Goal: Information Seeking & Learning: Learn about a topic

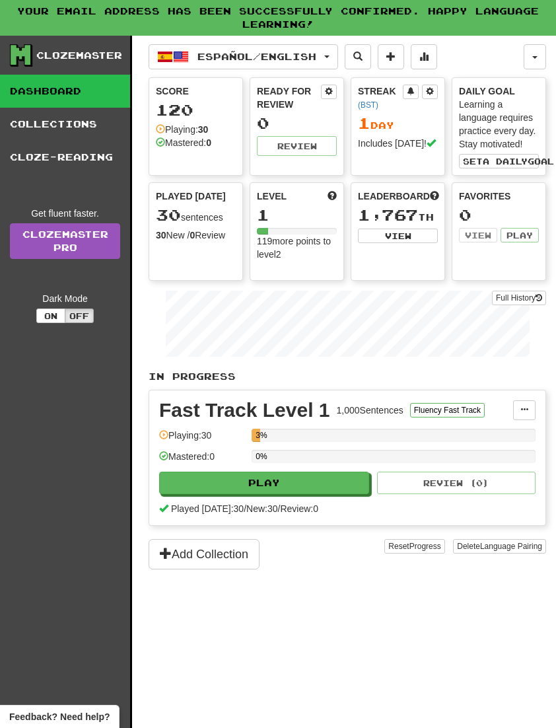
click at [277, 487] on button "Play" at bounding box center [264, 483] width 210 height 22
select select "**"
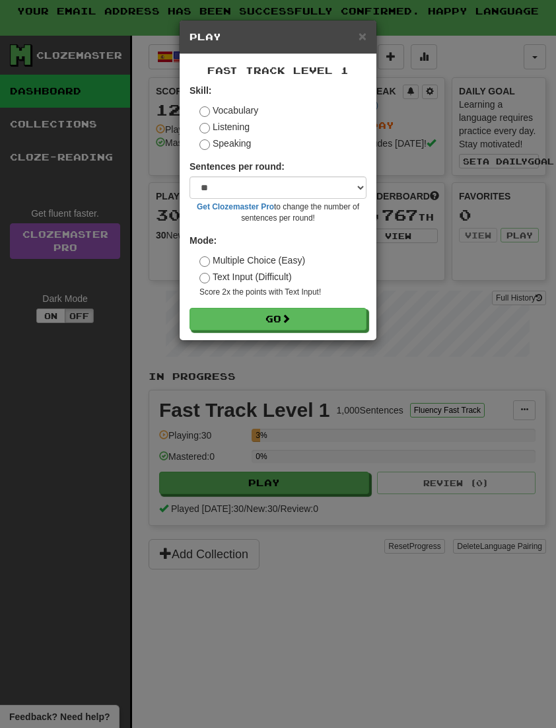
click at [297, 319] on button "Go" at bounding box center [278, 319] width 177 height 22
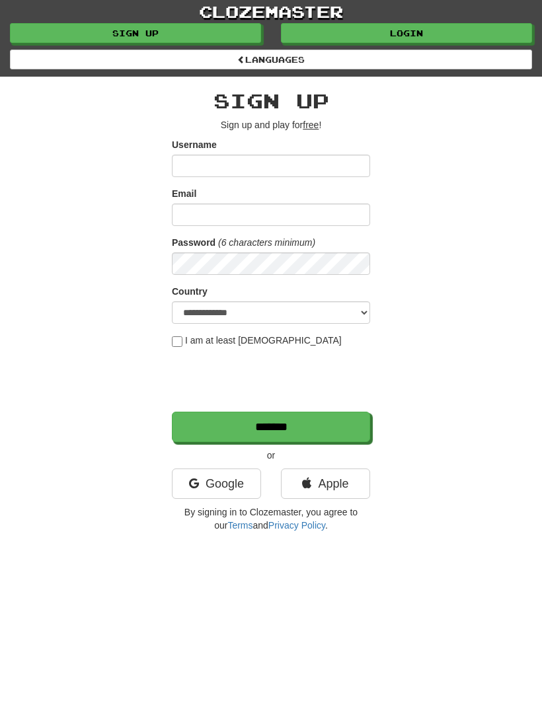
click at [230, 164] on input "Username" at bounding box center [271, 166] width 198 height 22
type input "**********"
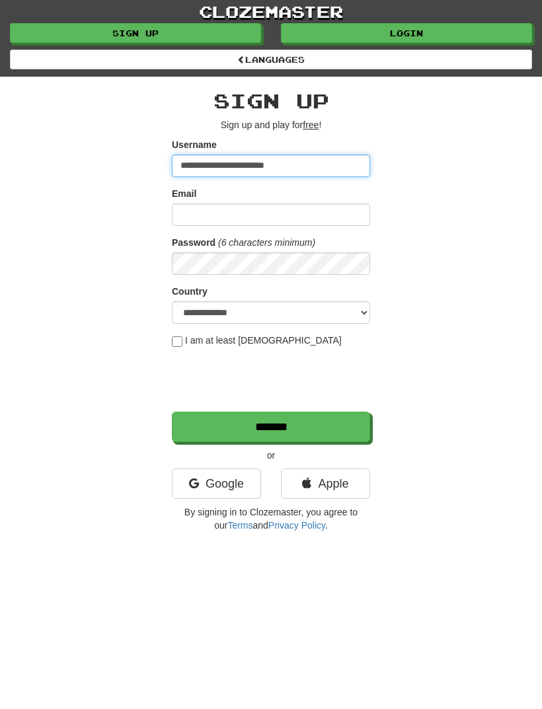
click at [299, 166] on input "**********" at bounding box center [271, 166] width 198 height 22
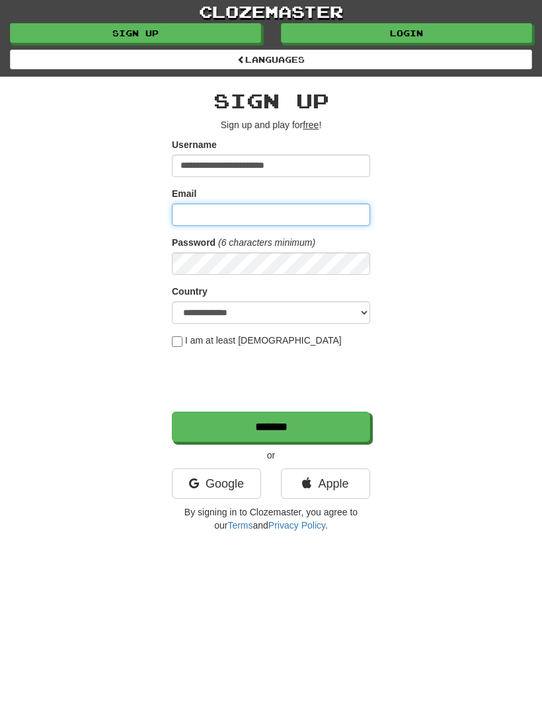
click at [212, 207] on input "Email" at bounding box center [271, 214] width 198 height 22
type input "**********"
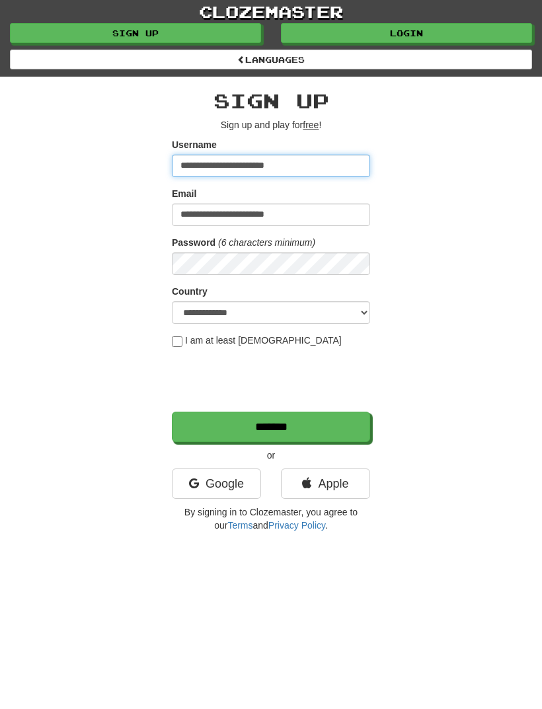
click at [299, 166] on input "**********" at bounding box center [271, 166] width 198 height 22
type input "****"
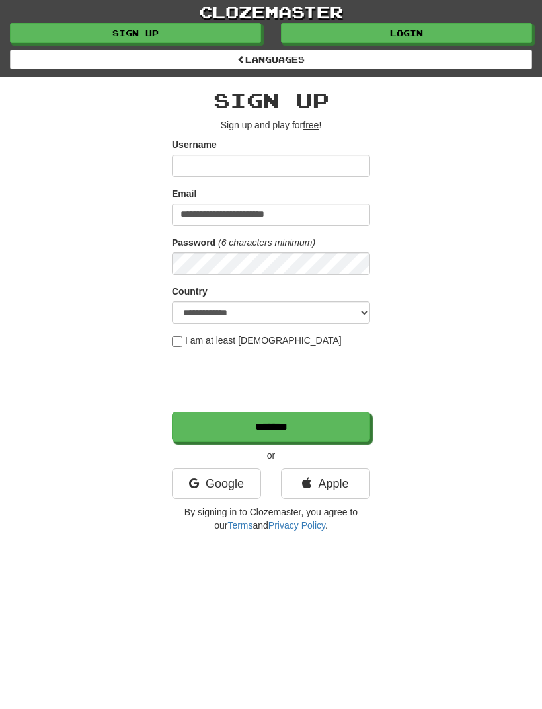
click at [402, 34] on link "Login" at bounding box center [406, 33] width 251 height 20
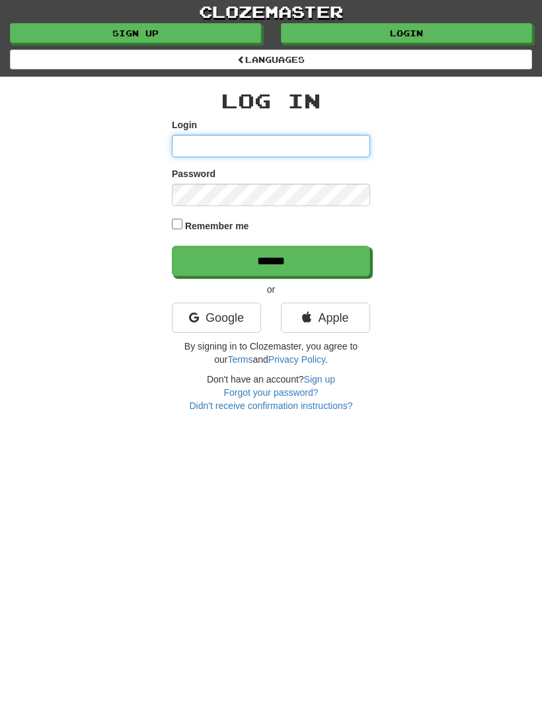
type input "**********"
click at [271, 259] on input "******" at bounding box center [271, 261] width 198 height 30
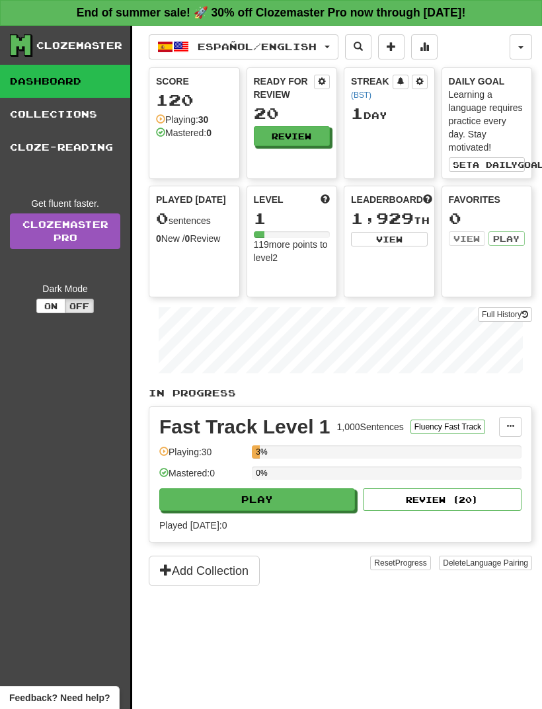
click at [271, 502] on button "Play" at bounding box center [257, 499] width 196 height 22
select select "**"
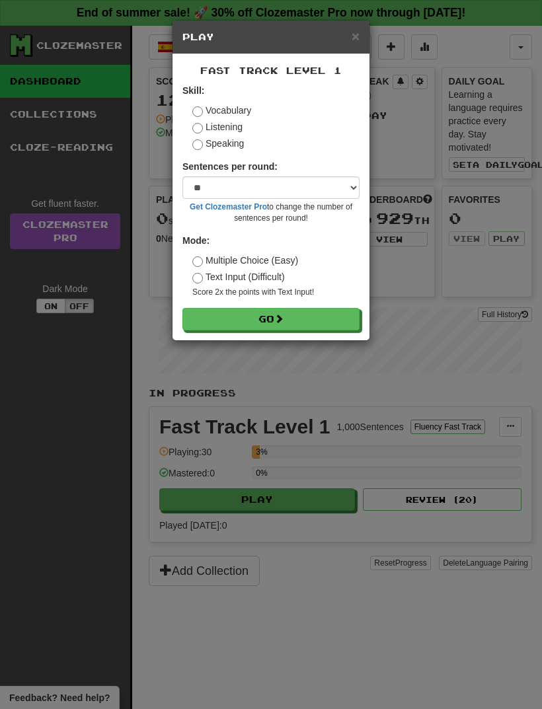
click at [293, 314] on button "Go" at bounding box center [270, 319] width 177 height 22
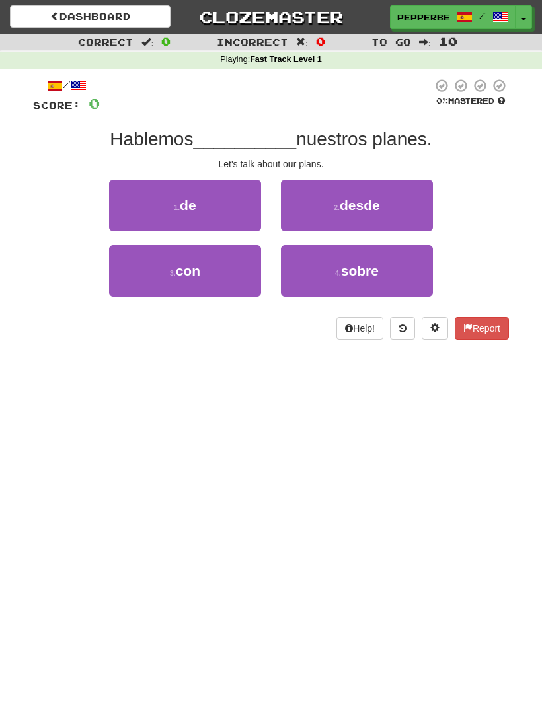
click at [378, 268] on span "sobre" at bounding box center [360, 270] width 38 height 15
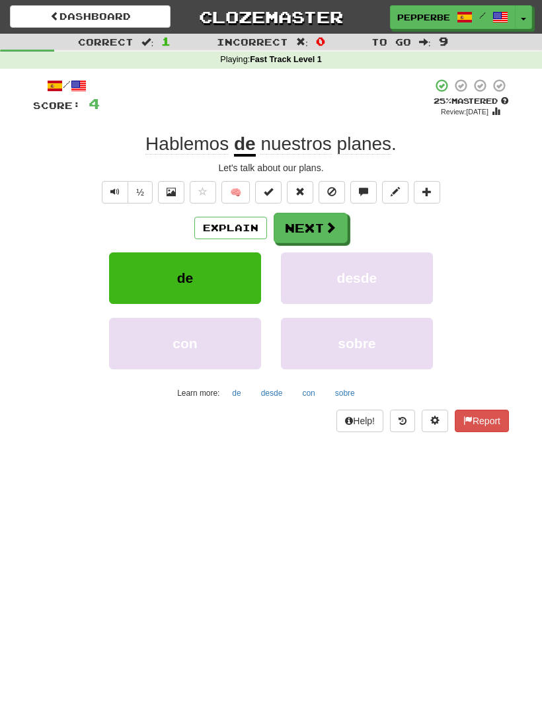
click at [316, 220] on button "Next" at bounding box center [310, 228] width 74 height 30
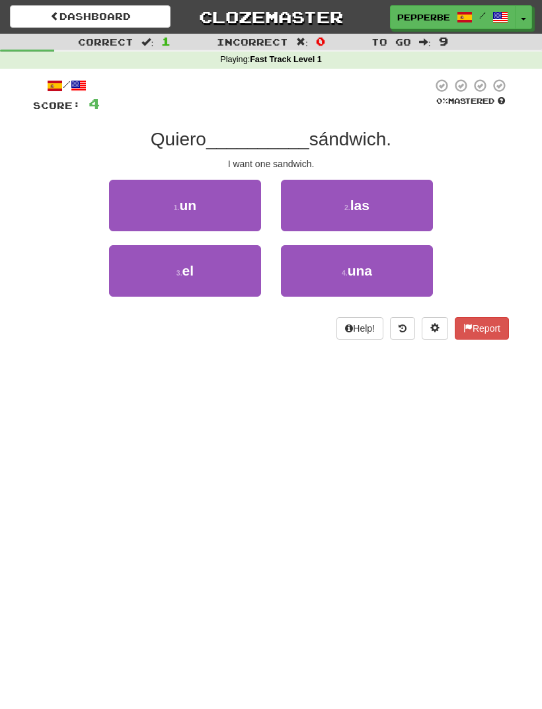
click at [198, 199] on button "1 . un" at bounding box center [185, 206] width 152 height 52
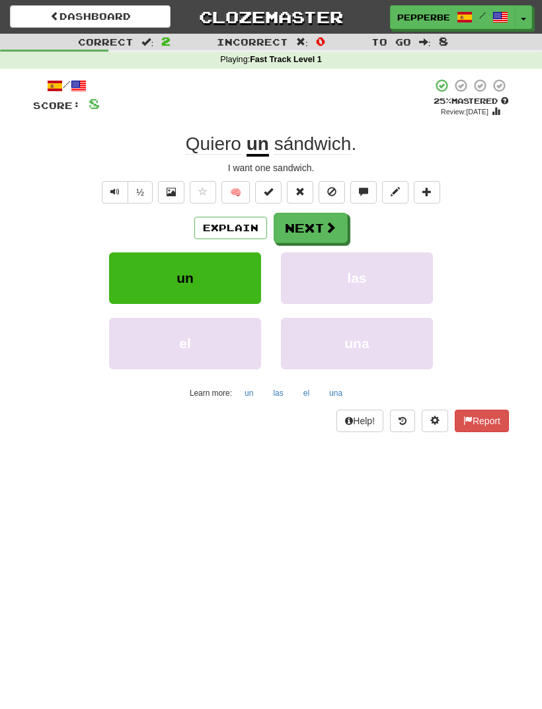
click at [324, 229] on span at bounding box center [330, 227] width 12 height 12
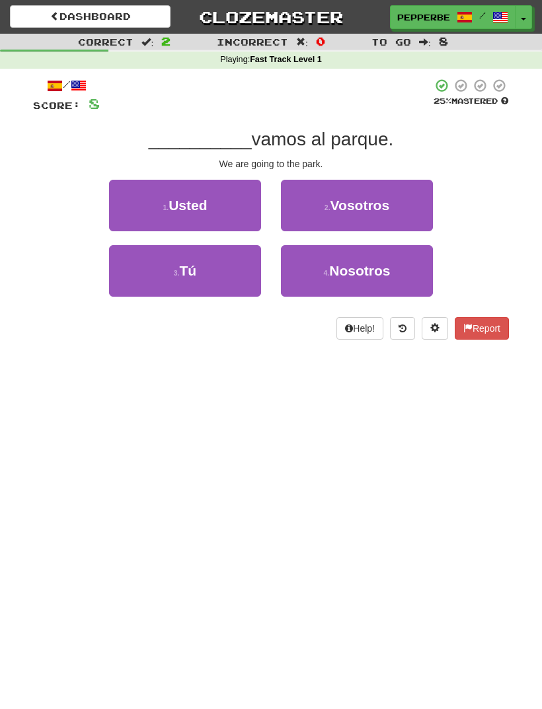
click at [378, 271] on span "Nosotros" at bounding box center [359, 270] width 61 height 15
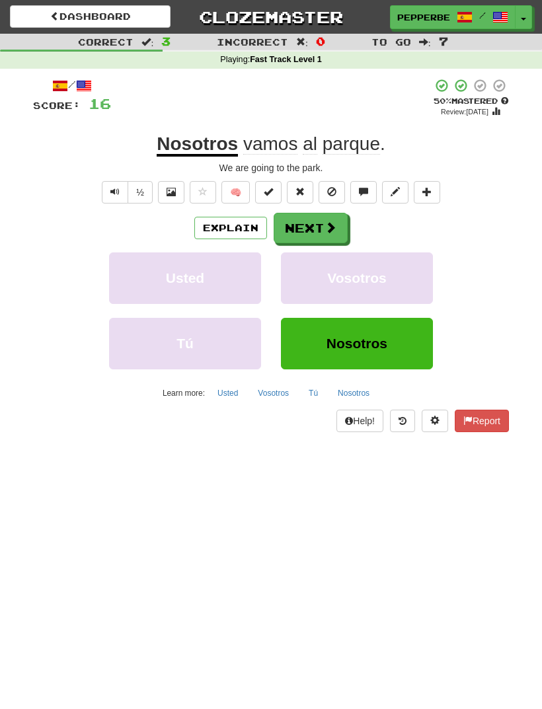
click at [324, 217] on button "Next" at bounding box center [310, 228] width 74 height 30
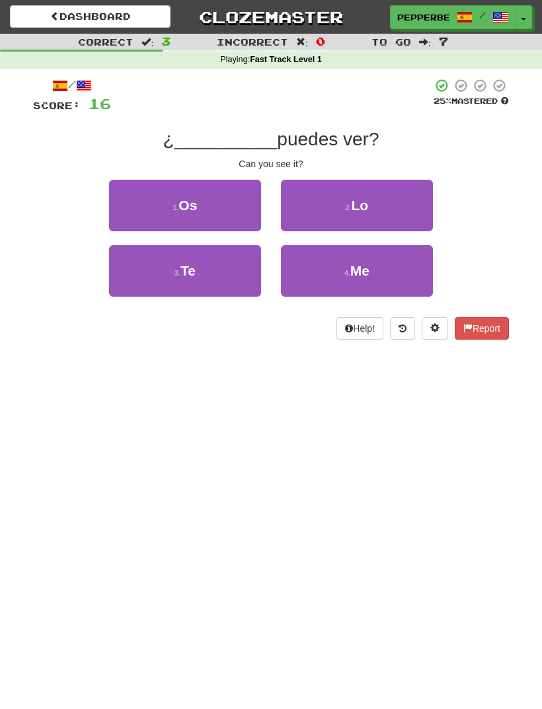
click at [382, 209] on button "2 . Lo" at bounding box center [357, 206] width 152 height 52
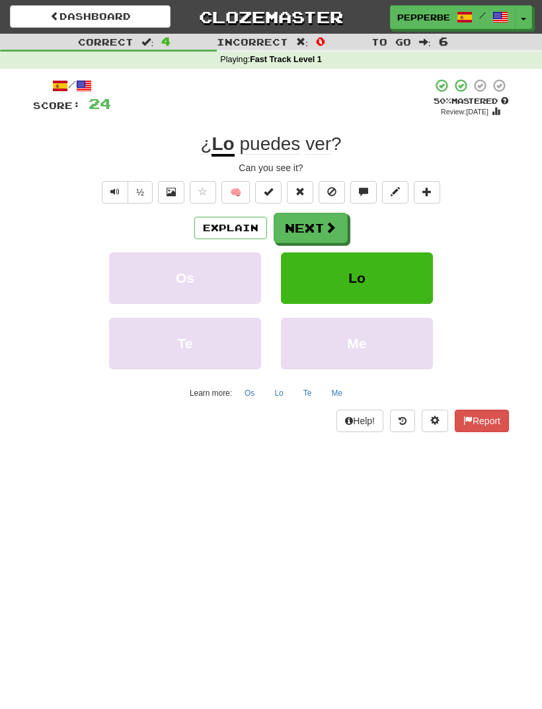
click at [320, 227] on button "Next" at bounding box center [310, 228] width 74 height 30
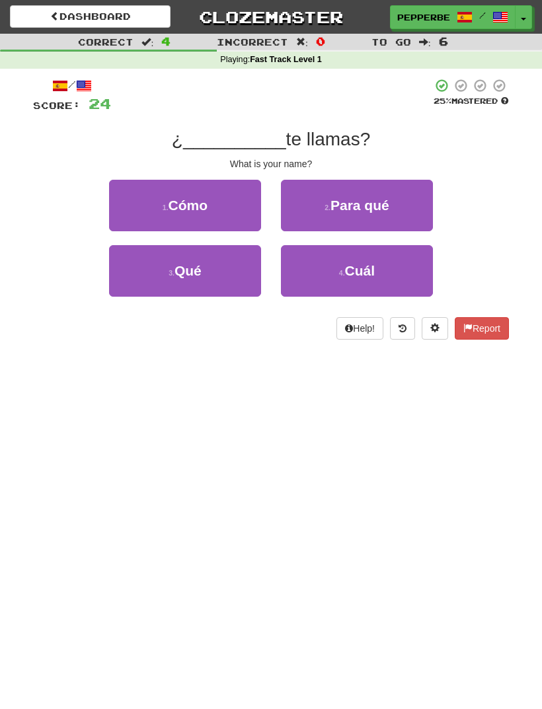
click at [221, 196] on button "1 . Cómo" at bounding box center [185, 206] width 152 height 52
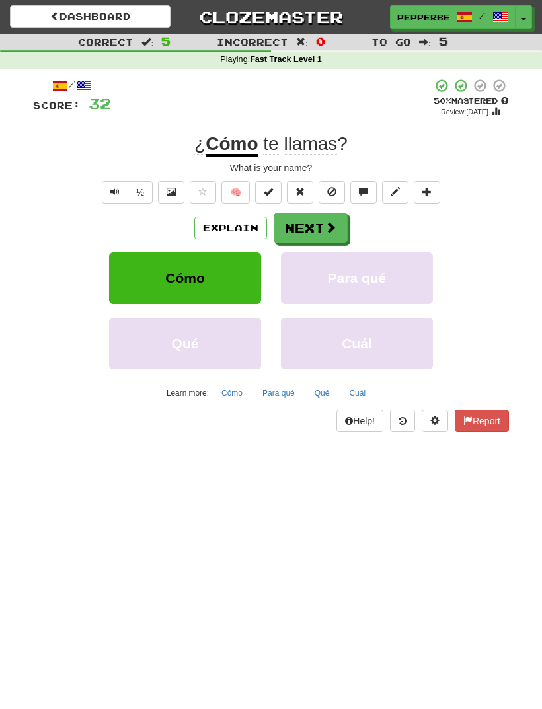
click at [323, 233] on button "Next" at bounding box center [310, 228] width 74 height 30
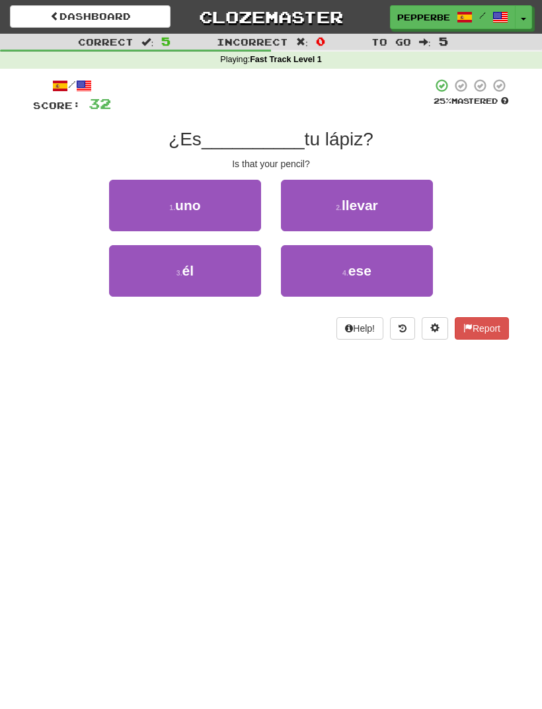
click at [361, 273] on span "ese" at bounding box center [359, 270] width 23 height 15
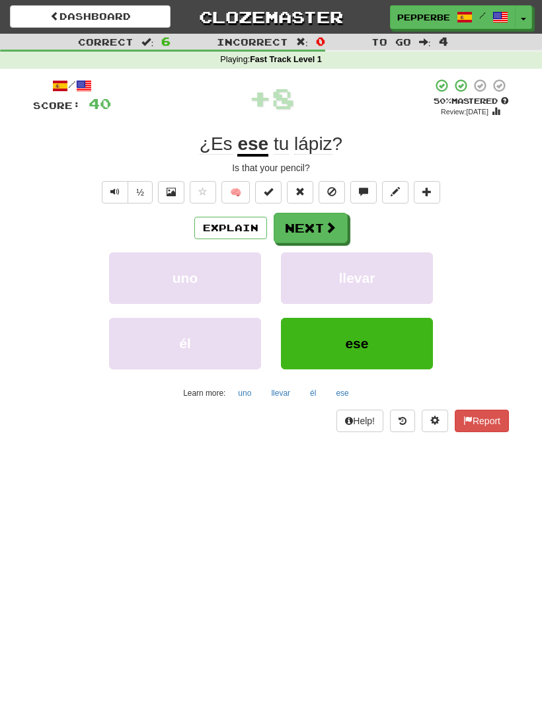
click at [324, 232] on span at bounding box center [330, 227] width 12 height 12
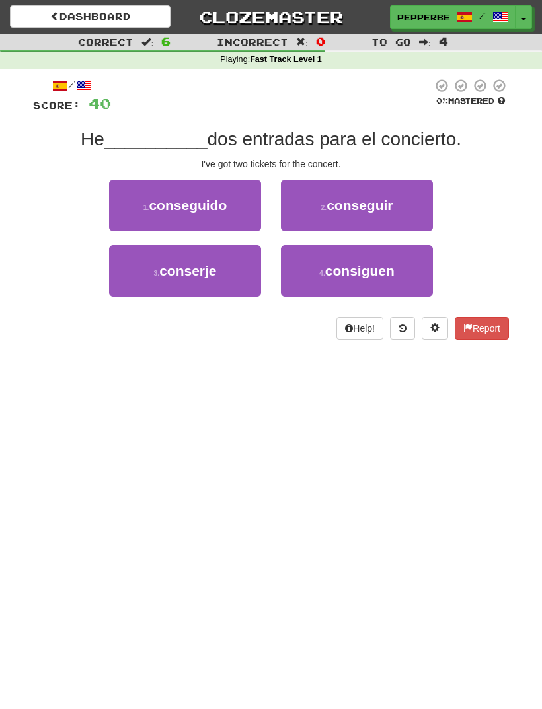
click at [225, 211] on span "conseguido" at bounding box center [188, 205] width 78 height 15
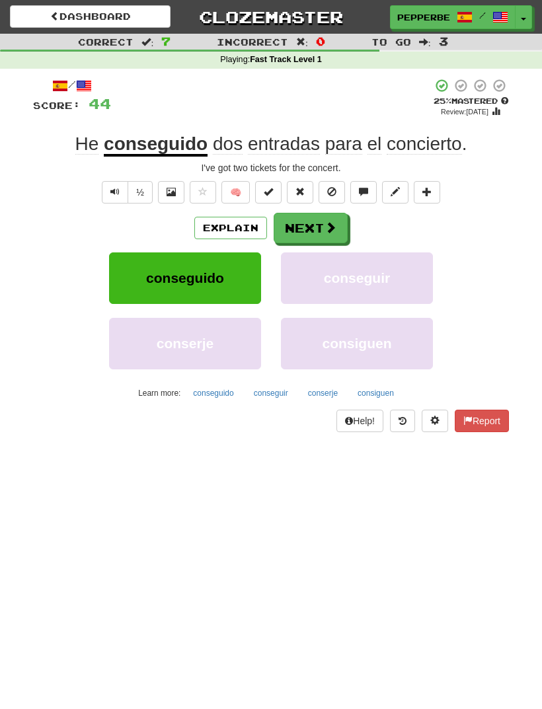
click at [312, 223] on button "Next" at bounding box center [310, 228] width 74 height 30
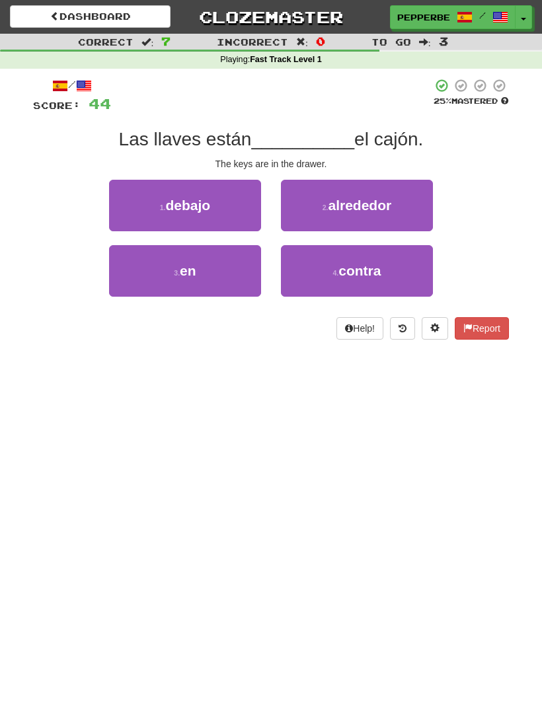
click at [214, 278] on button "3 . en" at bounding box center [185, 271] width 152 height 52
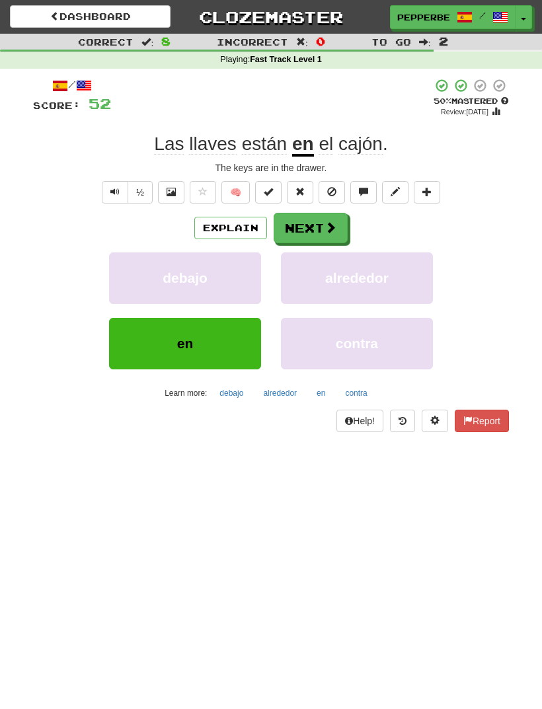
click at [322, 229] on button "Next" at bounding box center [310, 228] width 74 height 30
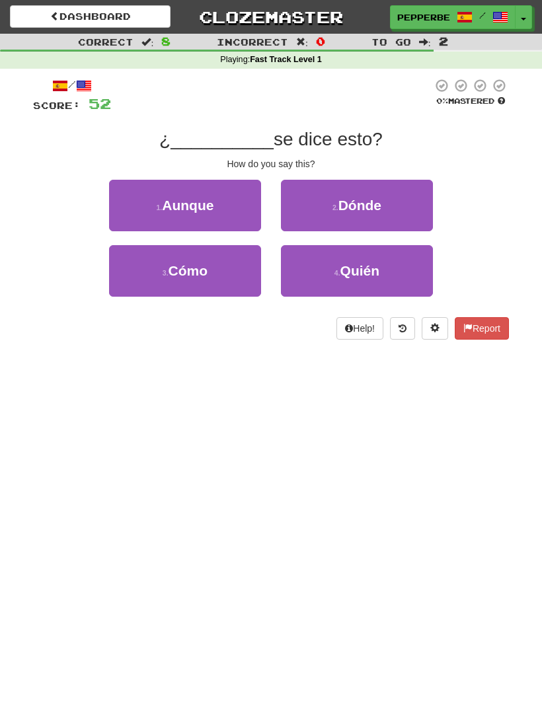
click at [224, 267] on button "3 . Cómo" at bounding box center [185, 271] width 152 height 52
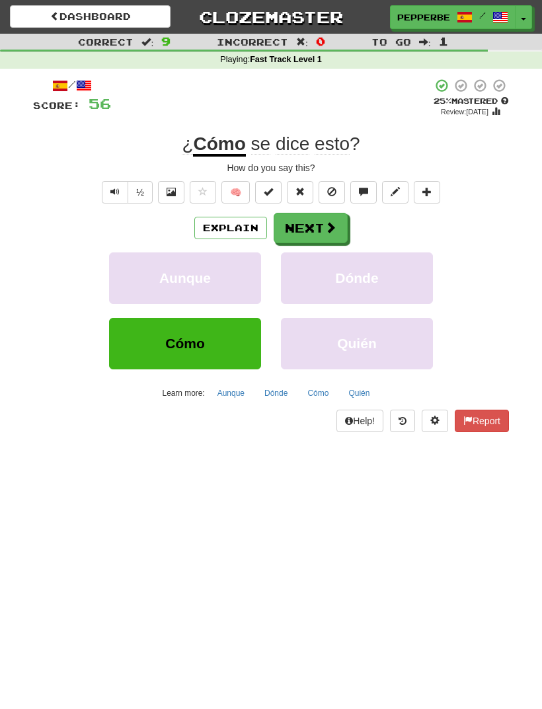
click at [322, 235] on button "Next" at bounding box center [310, 228] width 74 height 30
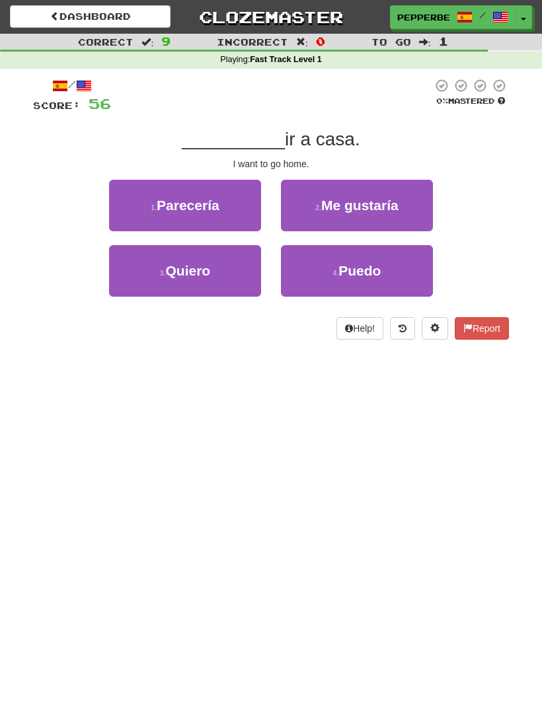
click at [211, 278] on button "3 . Quiero" at bounding box center [185, 271] width 152 height 52
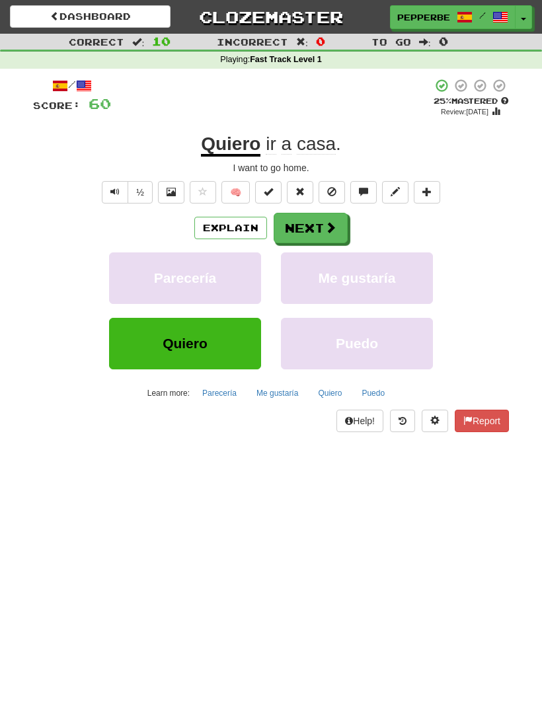
click at [335, 234] on button "Next" at bounding box center [310, 228] width 74 height 30
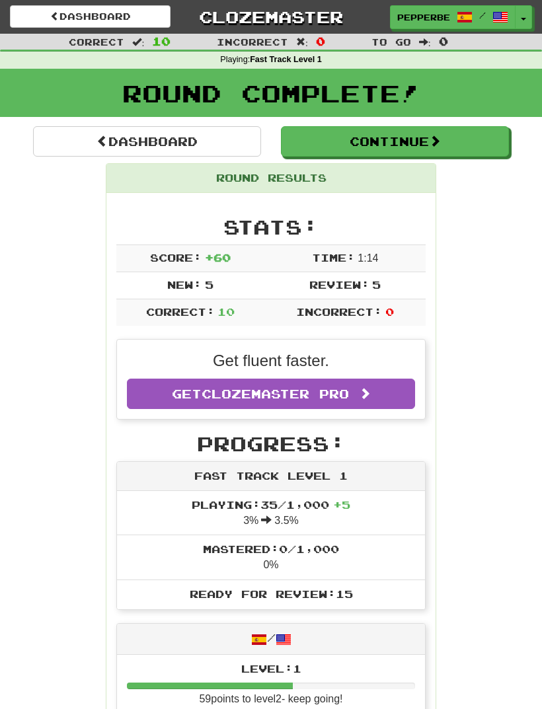
click at [404, 144] on button "Continue" at bounding box center [395, 141] width 228 height 30
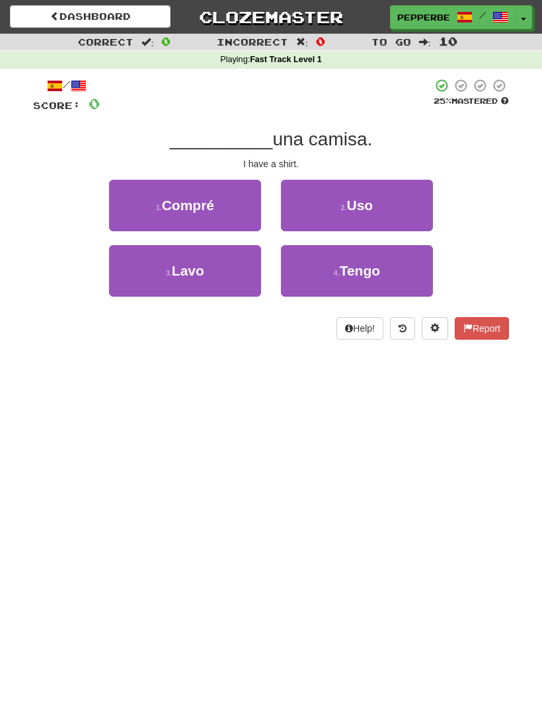
click at [364, 253] on button "4 . Tengo" at bounding box center [357, 271] width 152 height 52
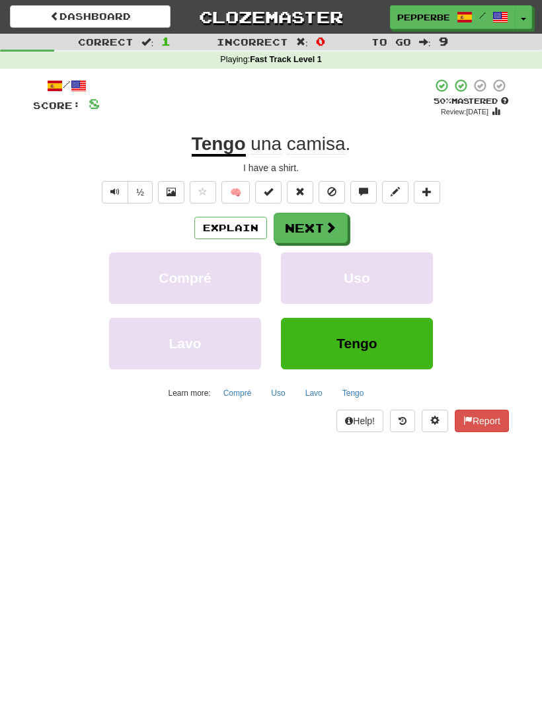
click at [324, 222] on span at bounding box center [330, 227] width 12 height 12
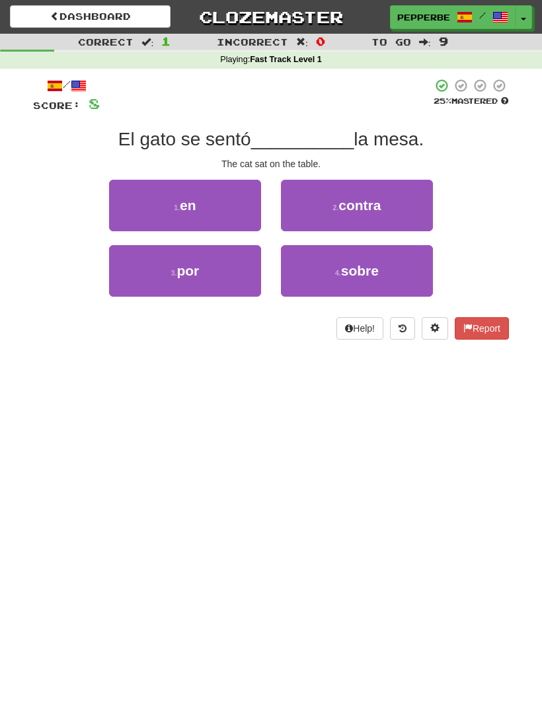
click at [222, 203] on button "1 . en" at bounding box center [185, 206] width 152 height 52
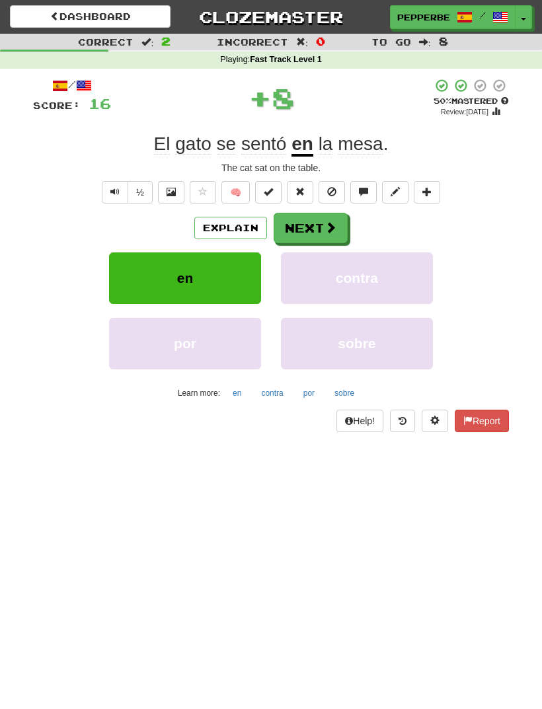
click at [313, 227] on button "Next" at bounding box center [310, 228] width 74 height 30
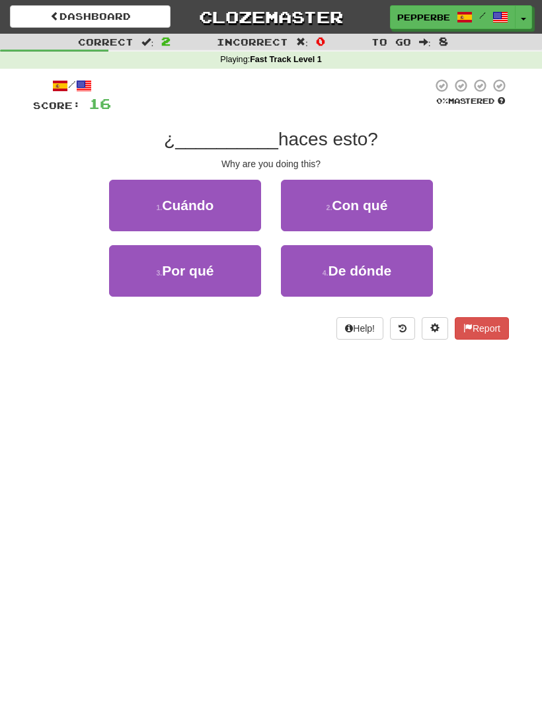
click at [206, 279] on button "3 . Por qué" at bounding box center [185, 271] width 152 height 52
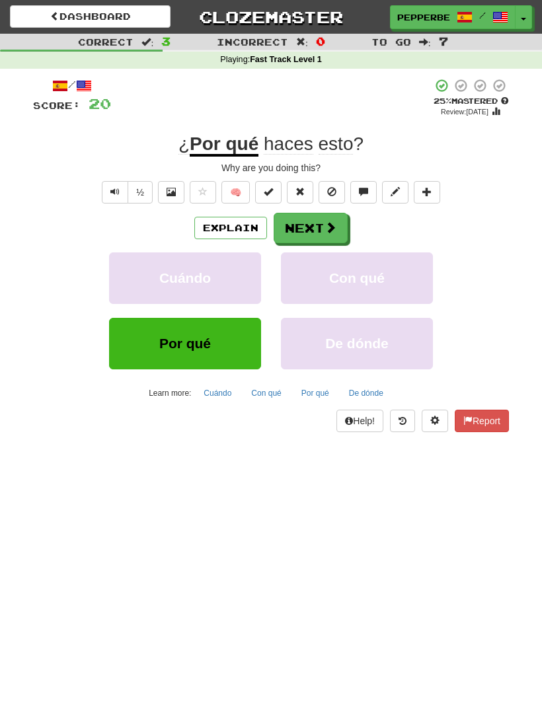
click at [323, 218] on button "Next" at bounding box center [310, 228] width 74 height 30
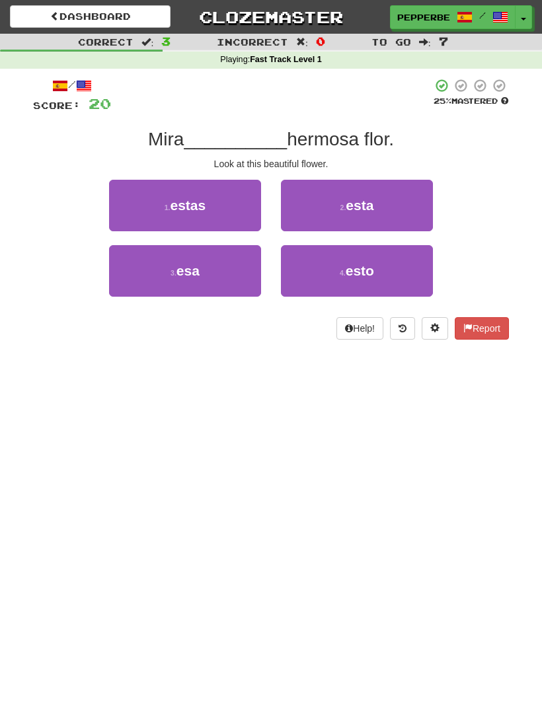
click at [389, 203] on button "2 . esta" at bounding box center [357, 206] width 152 height 52
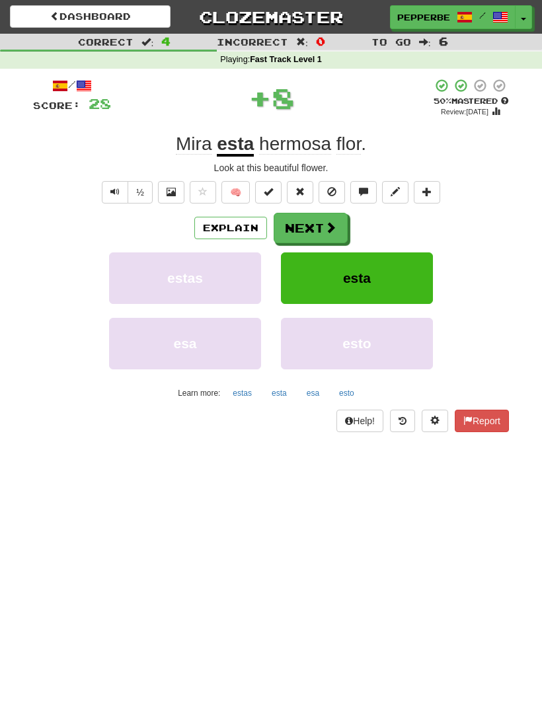
click at [326, 217] on button "Next" at bounding box center [310, 228] width 74 height 30
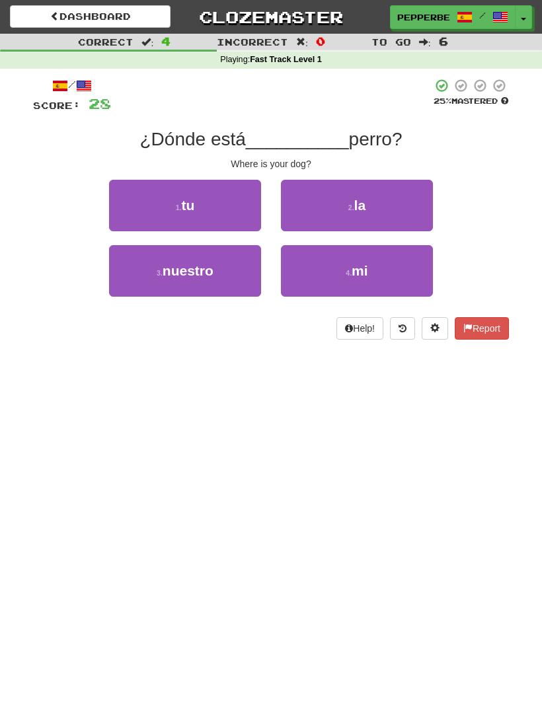
click at [221, 201] on button "1 . tu" at bounding box center [185, 206] width 152 height 52
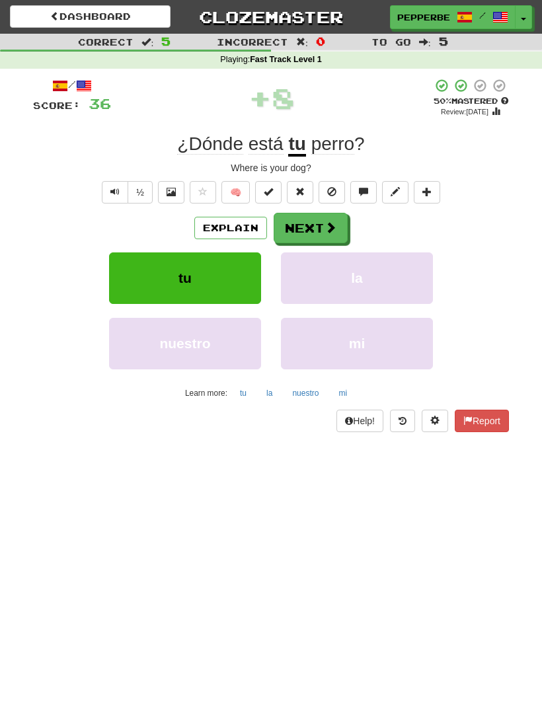
click at [328, 227] on span at bounding box center [330, 227] width 12 height 12
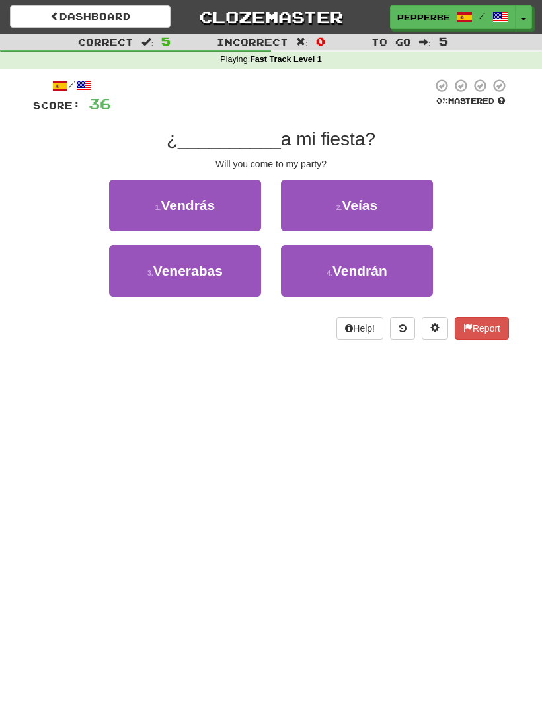
click at [207, 205] on span "Vendrás" at bounding box center [188, 205] width 54 height 15
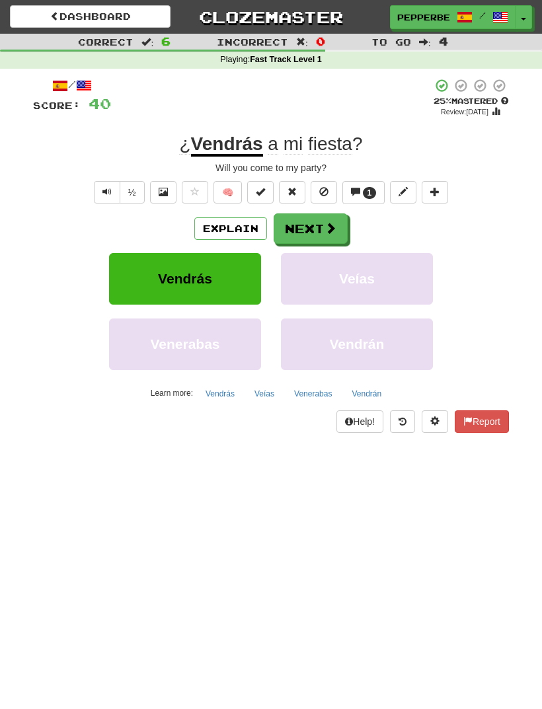
click at [321, 233] on button "Next" at bounding box center [310, 228] width 74 height 30
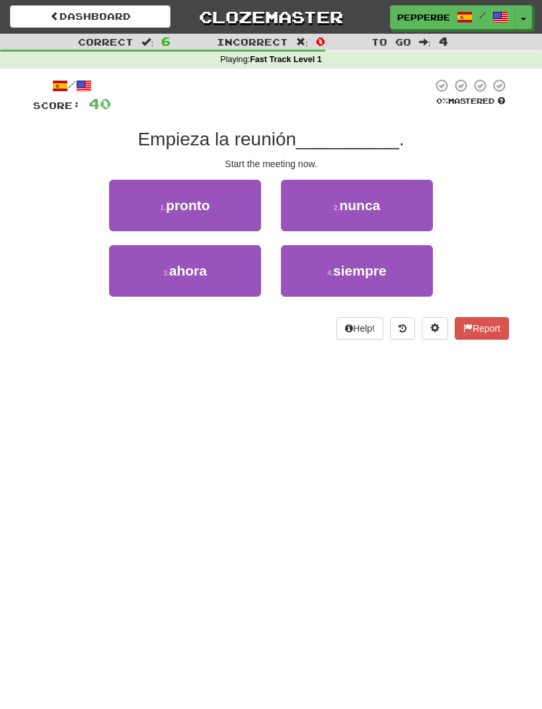
click at [214, 268] on button "3 . ahora" at bounding box center [185, 271] width 152 height 52
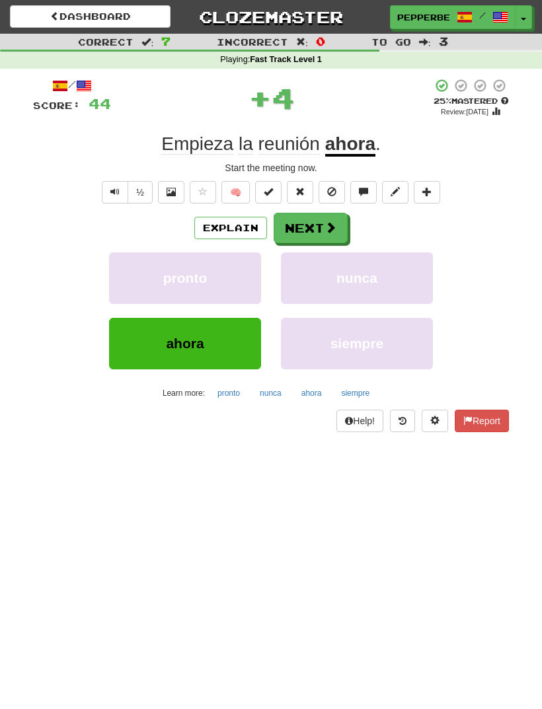
click at [322, 223] on button "Next" at bounding box center [310, 228] width 74 height 30
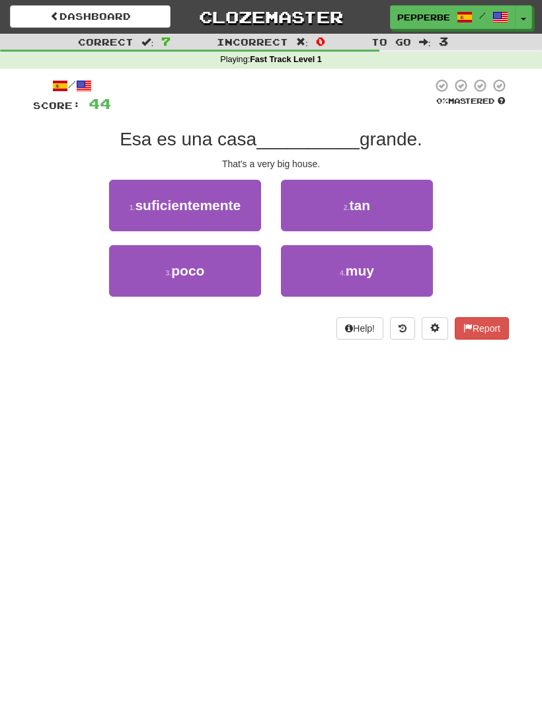
click at [369, 263] on span "muy" at bounding box center [359, 270] width 28 height 15
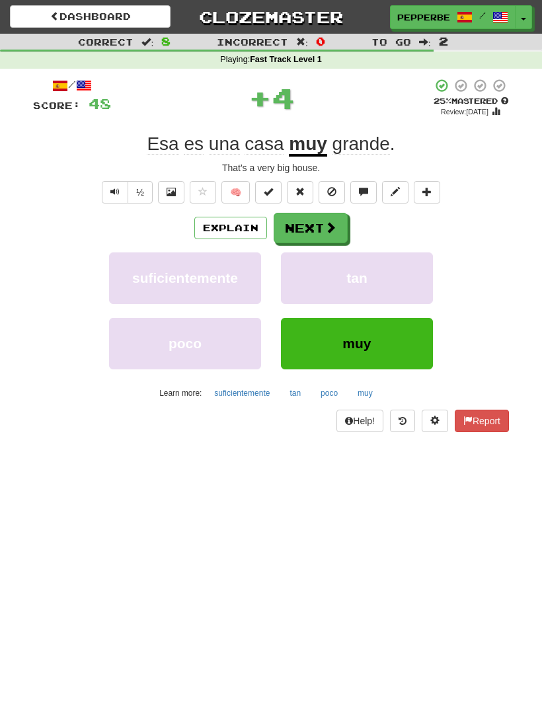
click at [324, 230] on span at bounding box center [330, 227] width 12 height 12
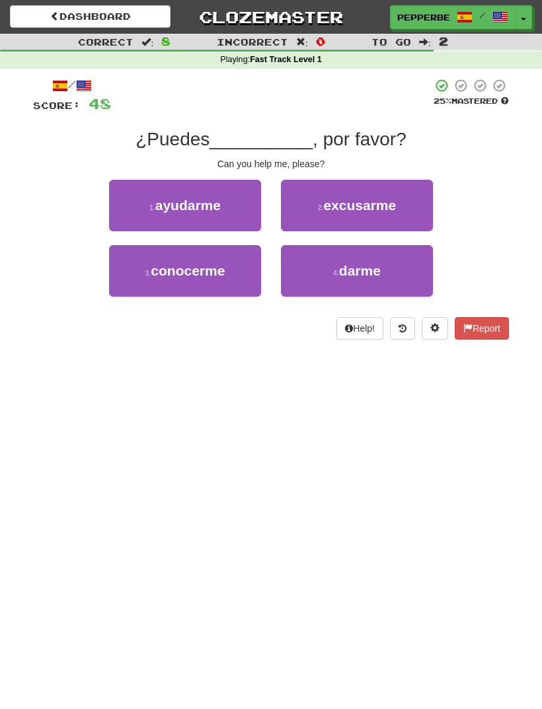
click at [219, 205] on span "ayudarme" at bounding box center [187, 205] width 65 height 15
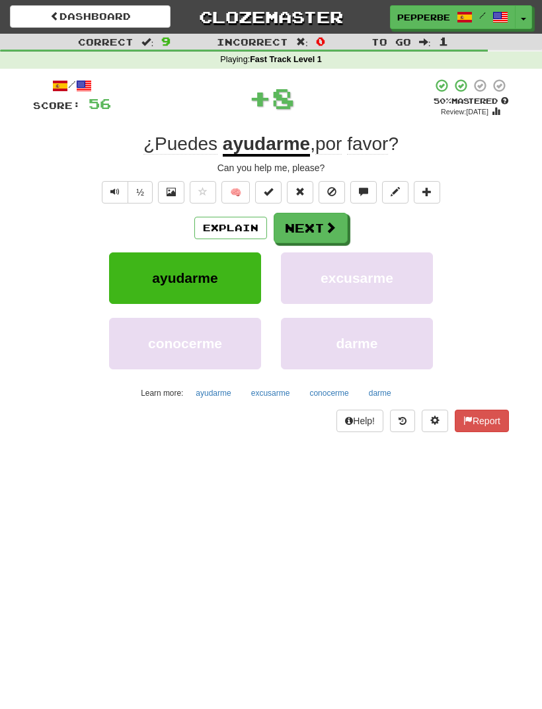
click at [317, 229] on button "Next" at bounding box center [310, 228] width 74 height 30
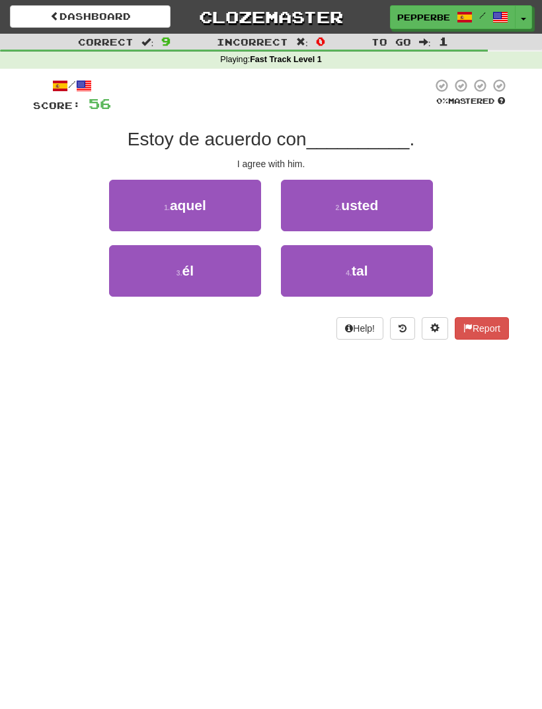
click at [212, 263] on button "3 . él" at bounding box center [185, 271] width 152 height 52
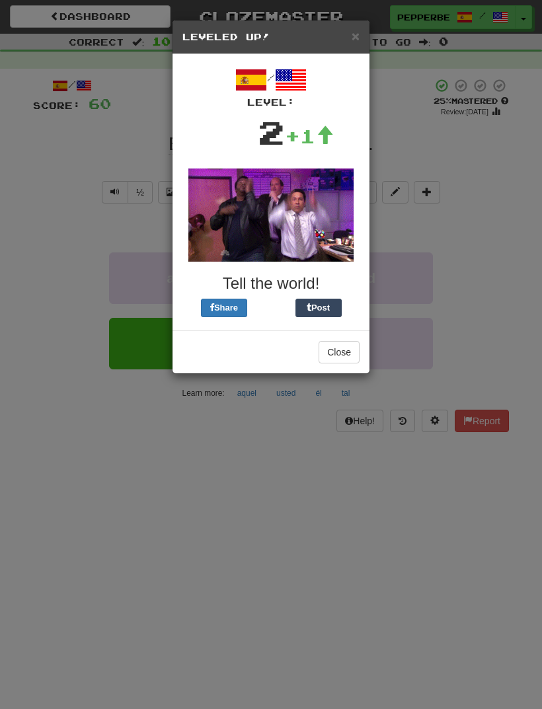
click at [342, 355] on button "Close" at bounding box center [338, 352] width 41 height 22
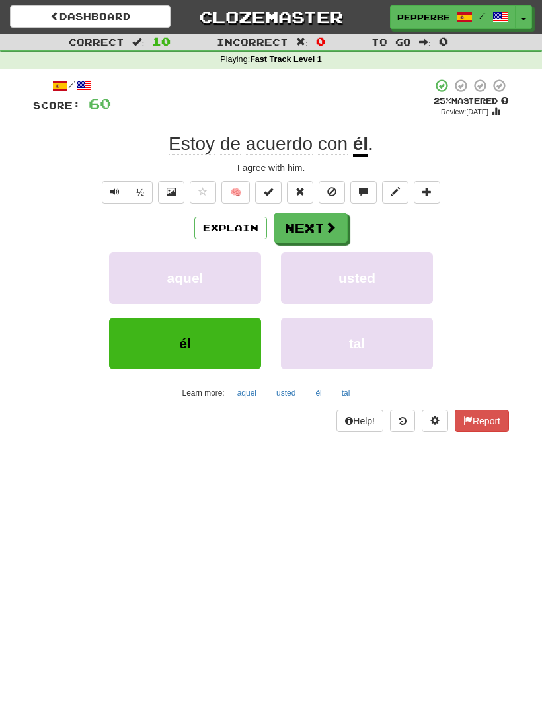
click at [314, 230] on button "Next" at bounding box center [310, 228] width 74 height 30
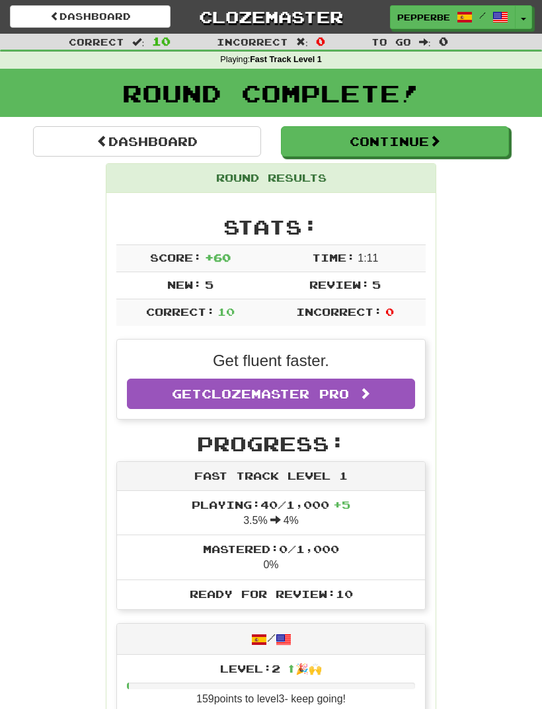
click at [412, 144] on button "Continue" at bounding box center [395, 141] width 228 height 30
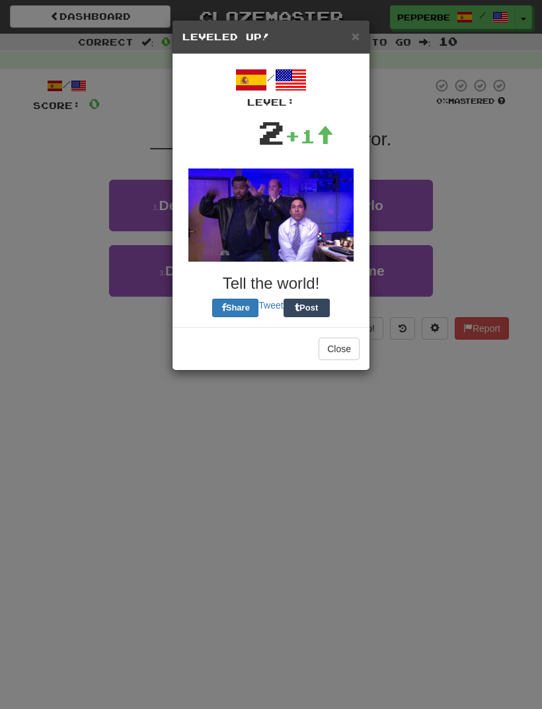
click at [345, 349] on button "Close" at bounding box center [338, 349] width 41 height 22
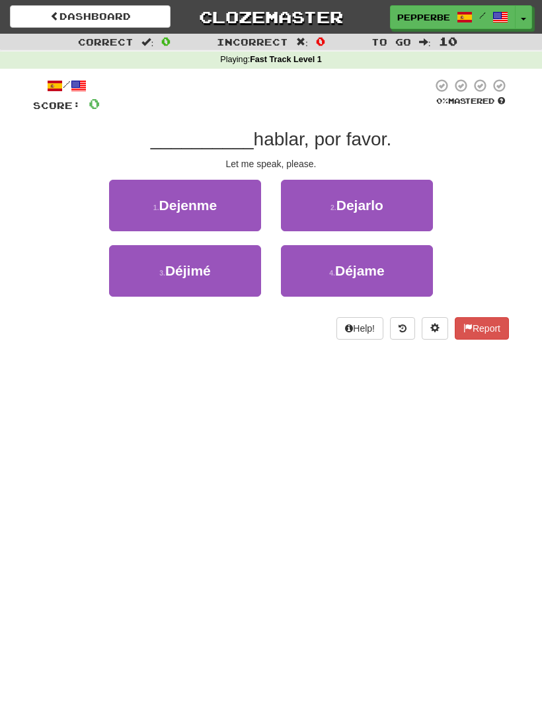
click at [380, 264] on span "Déjame" at bounding box center [360, 270] width 50 height 15
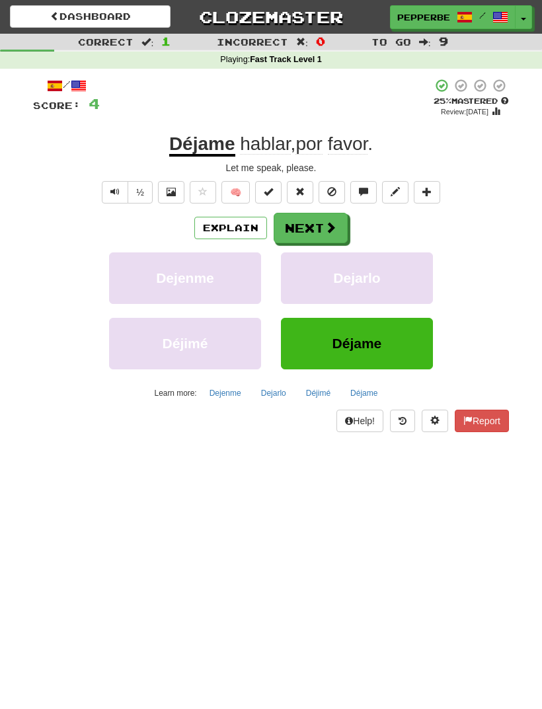
click at [325, 227] on span at bounding box center [330, 227] width 12 height 12
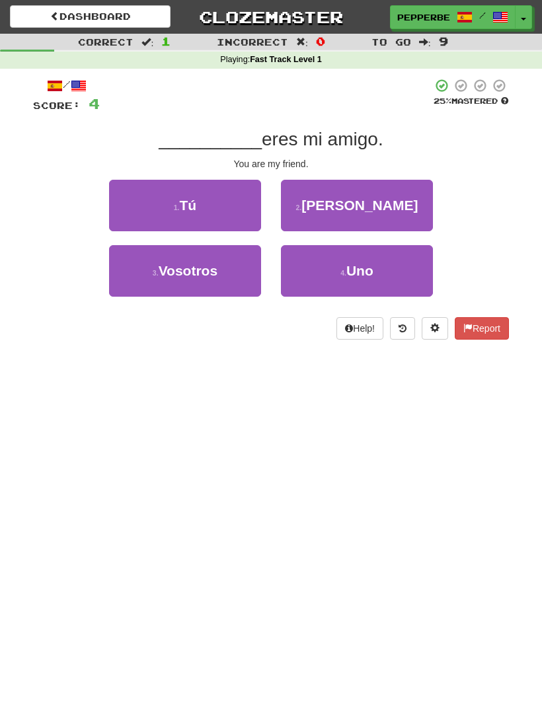
click at [220, 205] on button "1 . Tú" at bounding box center [185, 206] width 152 height 52
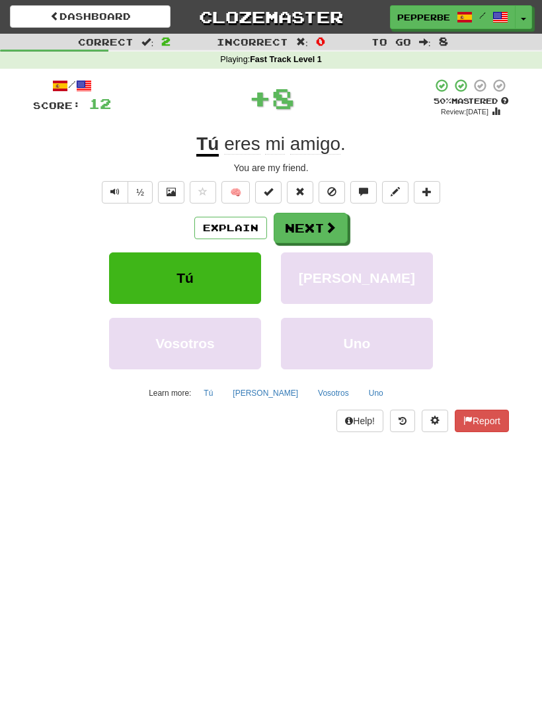
click at [319, 224] on button "Next" at bounding box center [310, 228] width 74 height 30
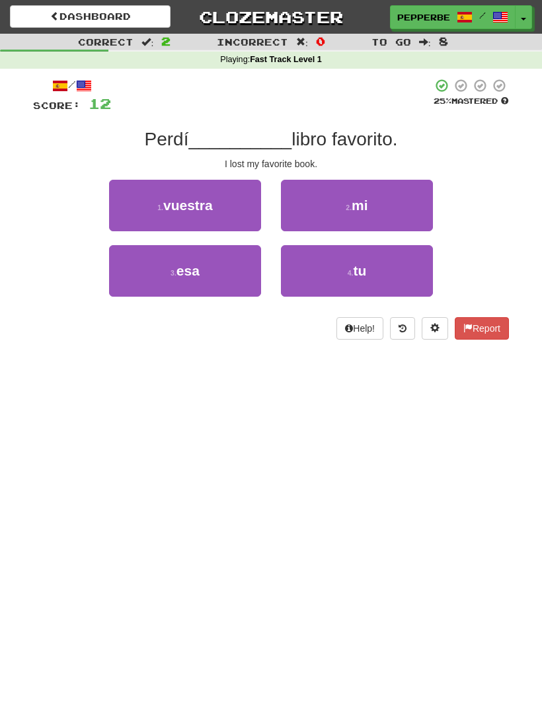
click at [371, 203] on button "2 . mi" at bounding box center [357, 206] width 152 height 52
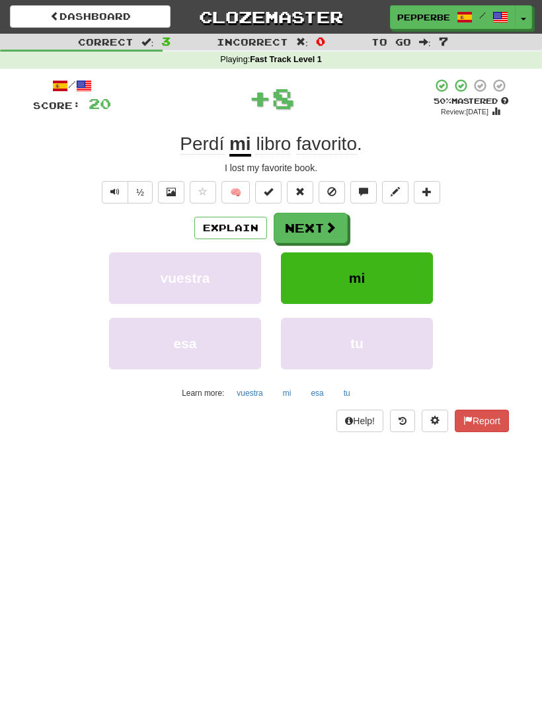
click at [322, 227] on button "Next" at bounding box center [310, 228] width 74 height 30
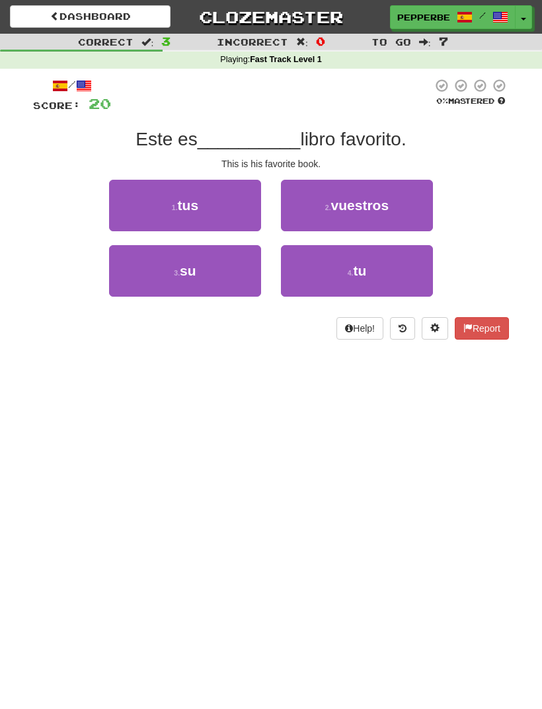
click at [225, 268] on button "3 . su" at bounding box center [185, 271] width 152 height 52
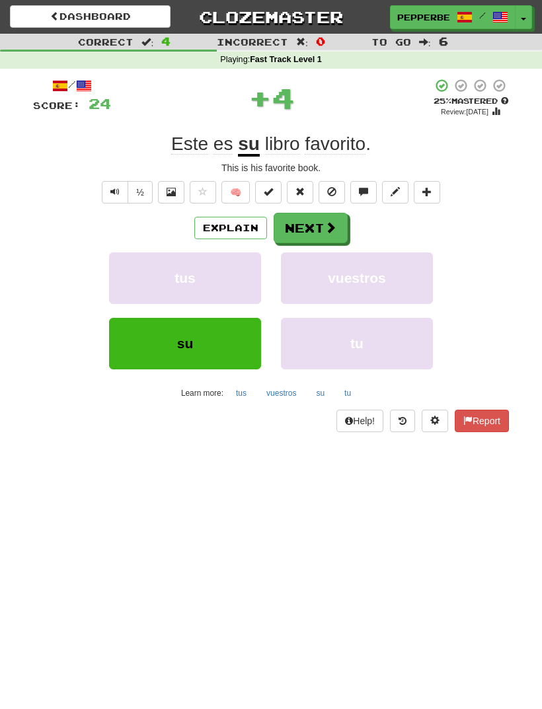
click at [322, 222] on button "Next" at bounding box center [310, 228] width 74 height 30
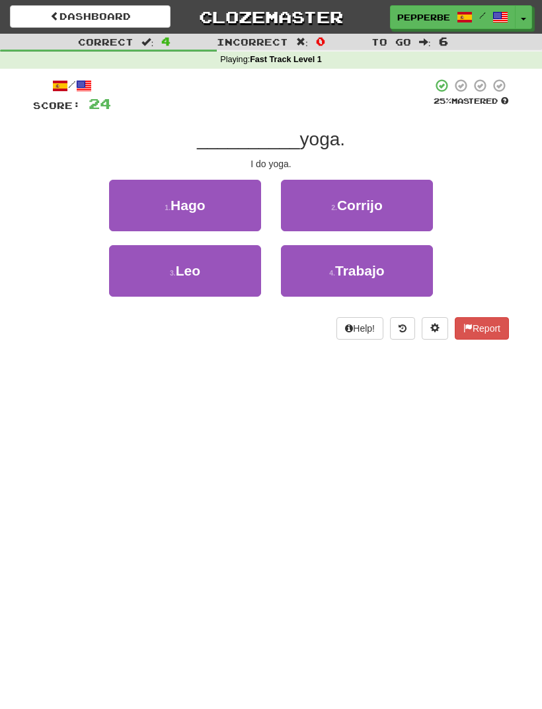
click at [224, 201] on button "1 . Hago" at bounding box center [185, 206] width 152 height 52
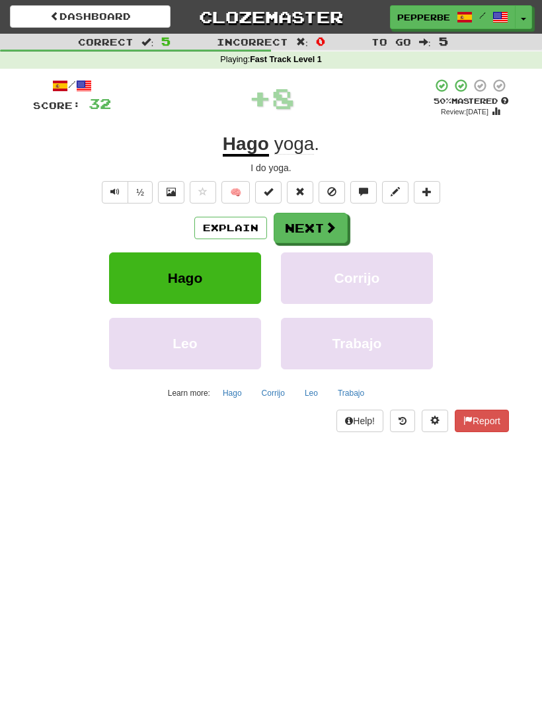
click at [316, 227] on button "Next" at bounding box center [310, 228] width 74 height 30
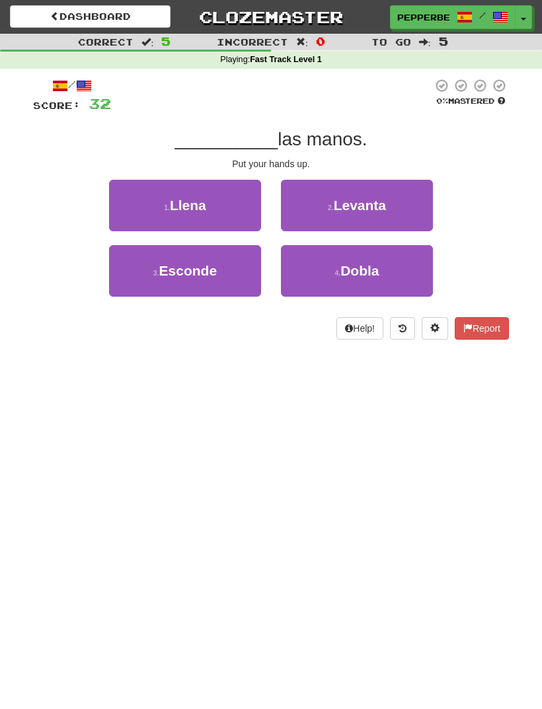
click at [371, 206] on span "Levanta" at bounding box center [360, 205] width 52 height 15
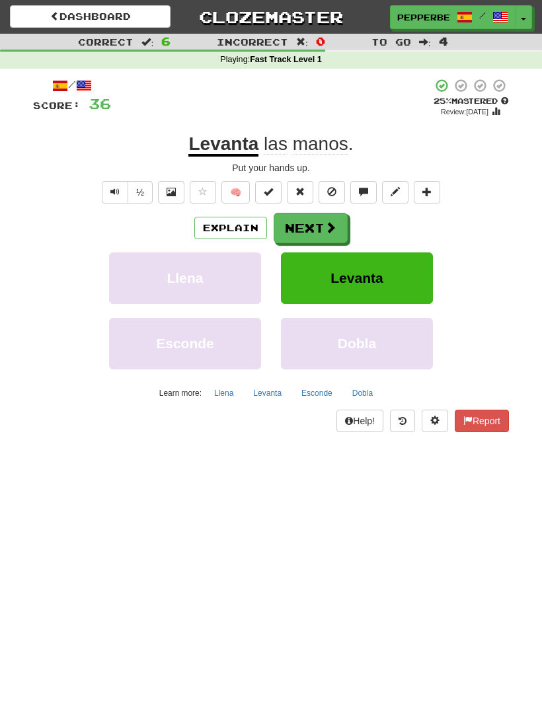
click at [324, 221] on span at bounding box center [330, 227] width 12 height 12
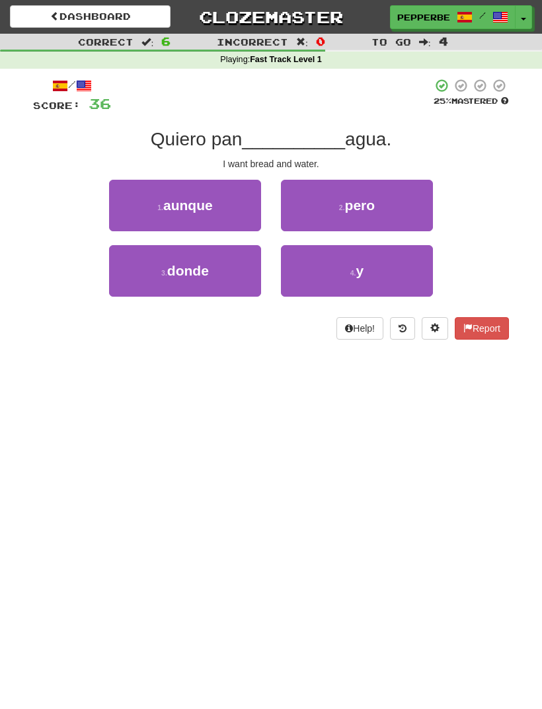
click at [373, 270] on button "4 . y" at bounding box center [357, 271] width 152 height 52
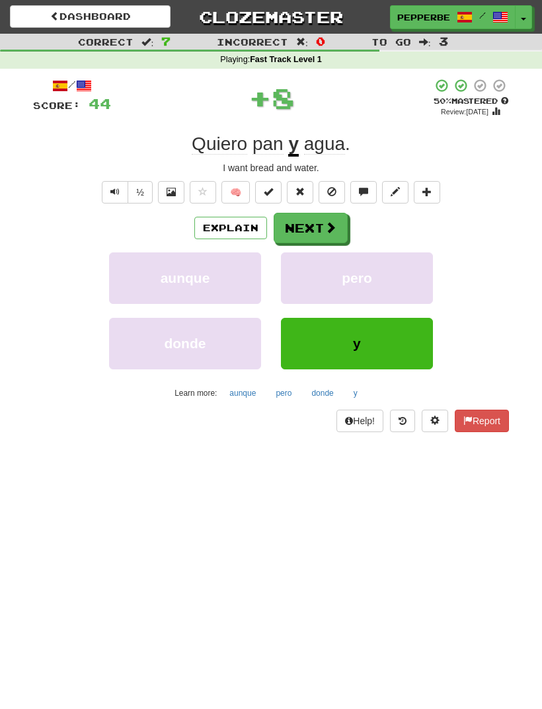
click at [332, 229] on span at bounding box center [330, 227] width 12 height 12
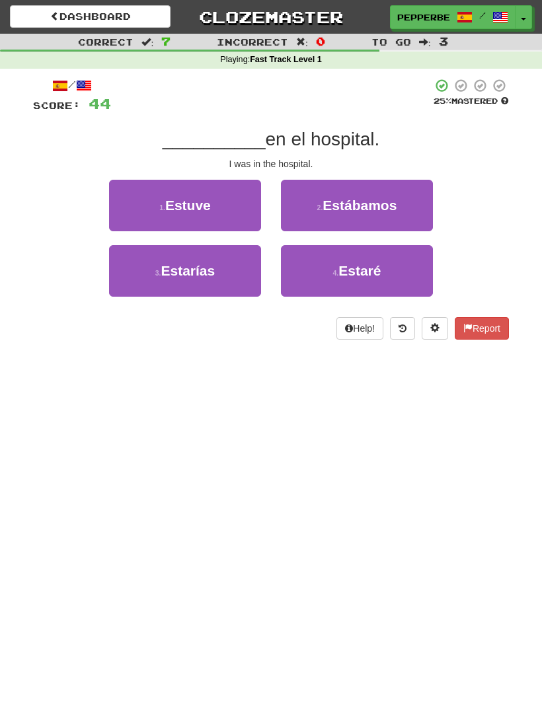
click at [215, 209] on button "1 . Estuve" at bounding box center [185, 206] width 152 height 52
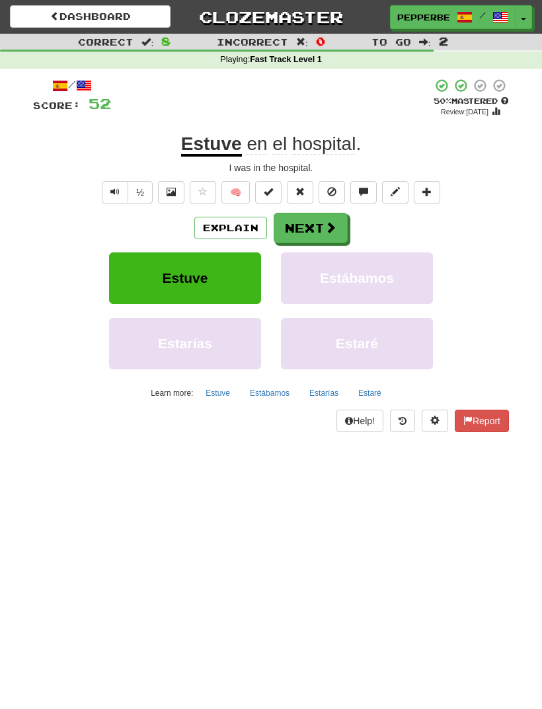
click at [316, 223] on button "Next" at bounding box center [310, 228] width 74 height 30
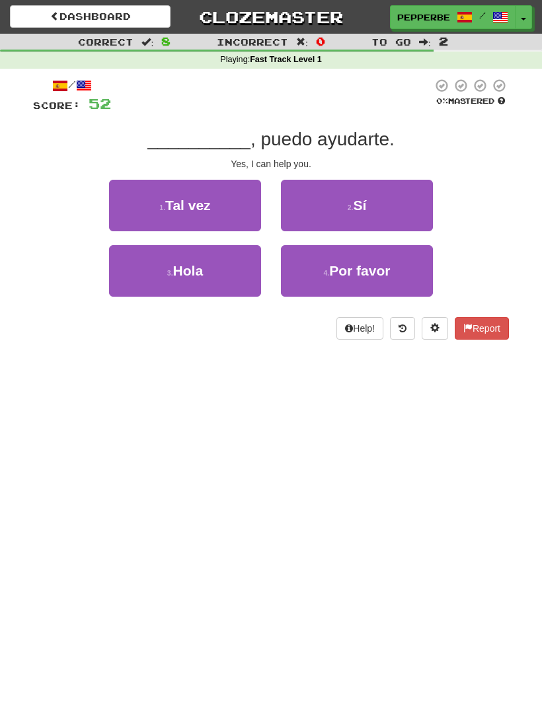
click at [382, 192] on button "2 . Sí" at bounding box center [357, 206] width 152 height 52
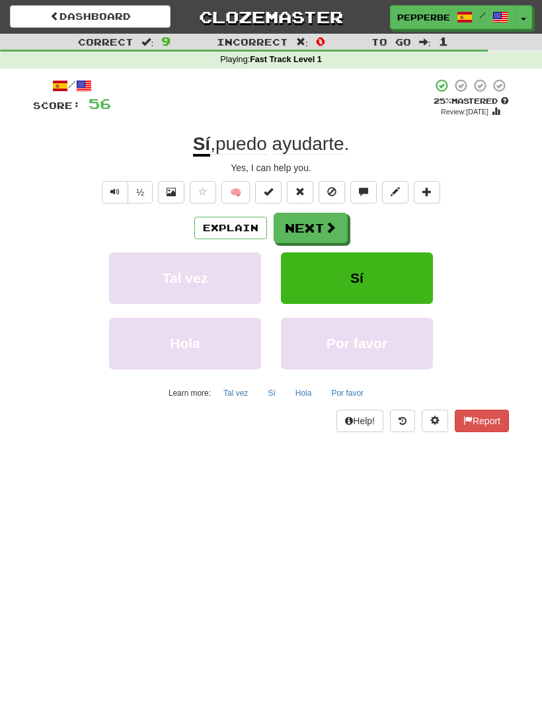
click at [323, 227] on button "Next" at bounding box center [310, 228] width 74 height 30
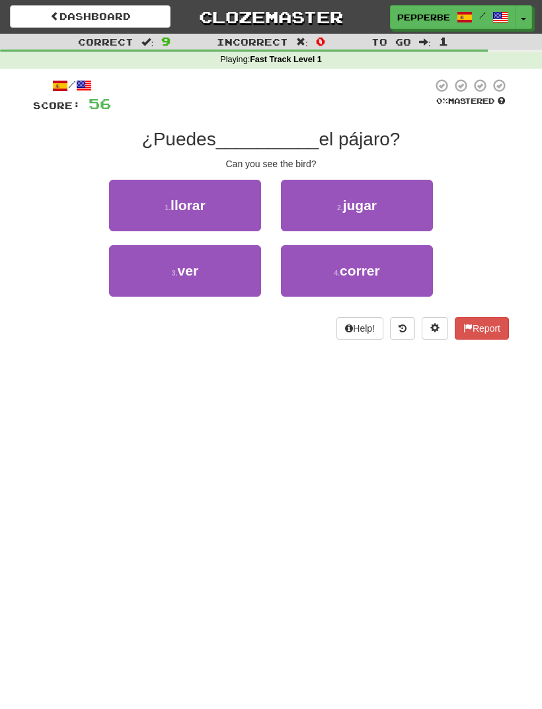
click at [221, 264] on button "3 . ver" at bounding box center [185, 271] width 152 height 52
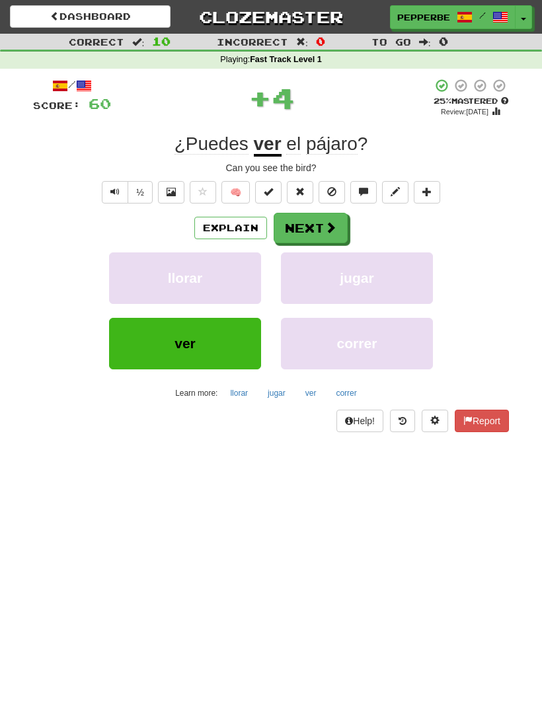
click at [320, 220] on button "Next" at bounding box center [310, 228] width 74 height 30
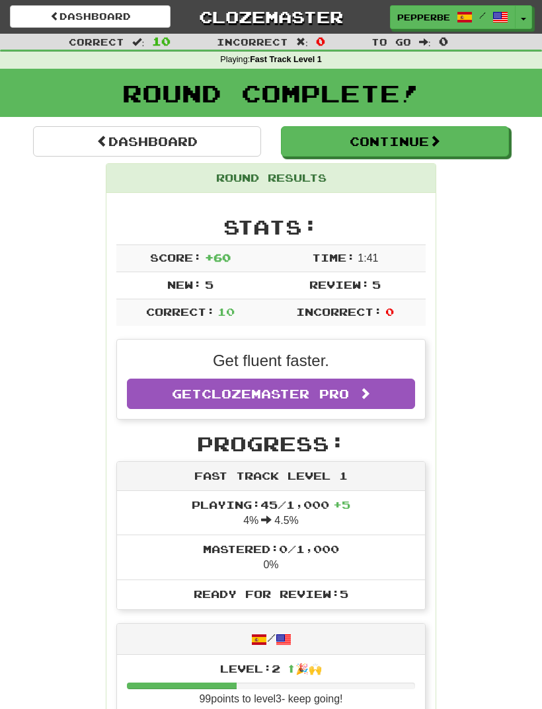
click at [420, 141] on button "Continue" at bounding box center [395, 141] width 228 height 30
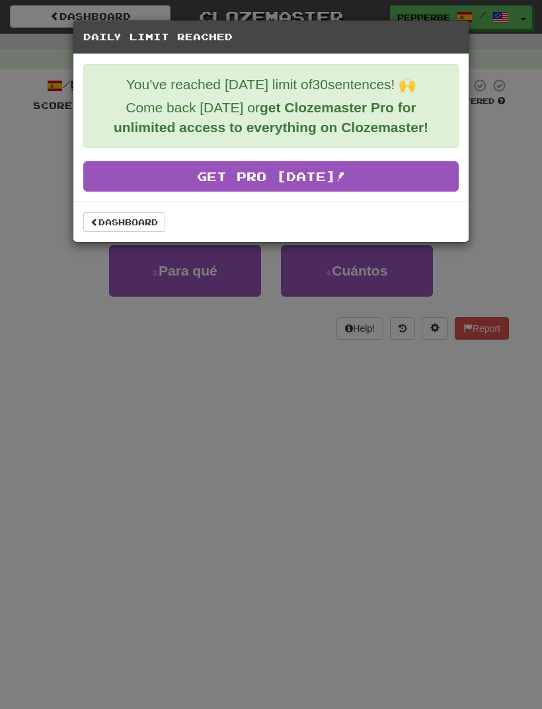
click at [141, 225] on link "Dashboard" at bounding box center [124, 222] width 82 height 20
